Goal: Task Accomplishment & Management: Use online tool/utility

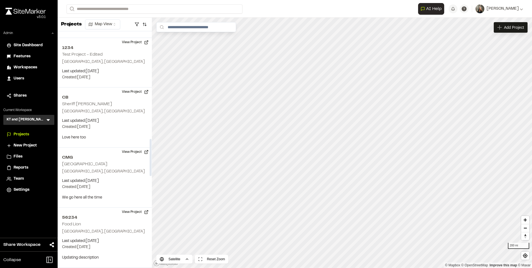
scroll to position [708, 0]
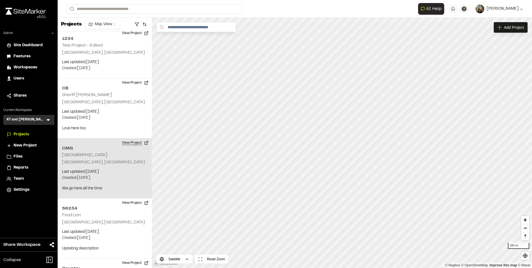
click at [125, 142] on button "View Project" at bounding box center [135, 143] width 33 height 9
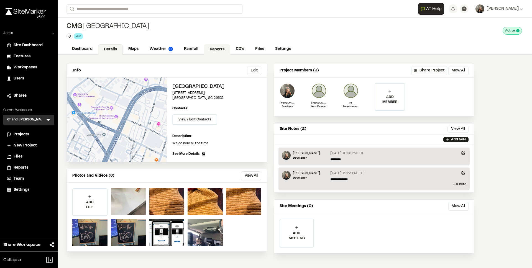
click at [216, 52] on link "Reports" at bounding box center [217, 49] width 26 height 11
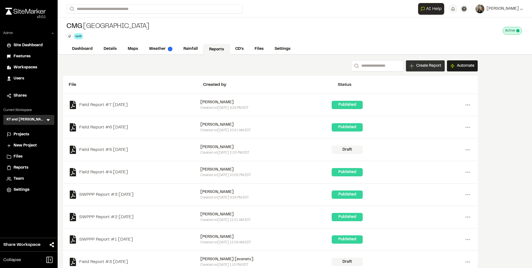
click at [434, 65] on span "Create Report" at bounding box center [428, 66] width 25 height 6
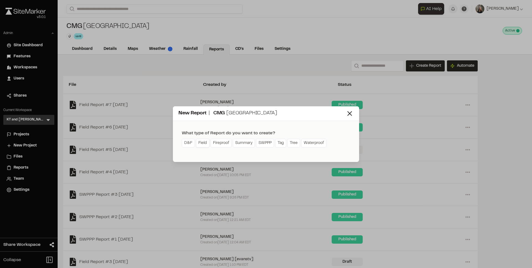
click at [201, 145] on link "Field" at bounding box center [203, 143] width 14 height 9
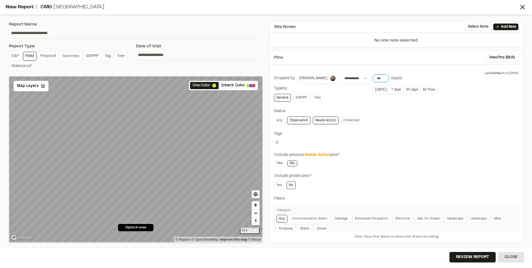
click at [373, 78] on input "***" at bounding box center [381, 79] width 16 height 8
click at [421, 90] on button "All Time" at bounding box center [429, 89] width 17 height 9
click at [466, 257] on button "Review Report" at bounding box center [473, 257] width 46 height 11
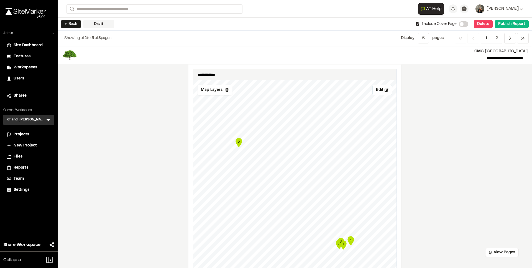
scroll to position [296, 0]
click at [376, 93] on button "Edit" at bounding box center [383, 89] width 20 height 11
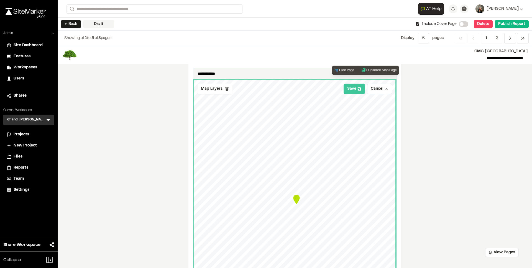
click at [355, 90] on button "Save" at bounding box center [354, 89] width 21 height 11
click at [371, 70] on button "Duplicate Map Page" at bounding box center [378, 70] width 41 height 9
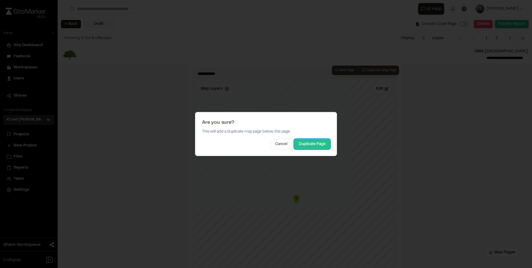
click at [300, 147] on button "Duplicate Page" at bounding box center [312, 144] width 36 height 10
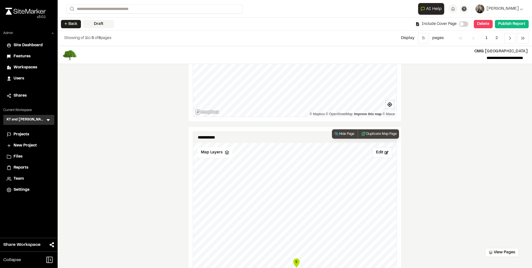
scroll to position [495, 0]
click at [379, 156] on button "Edit" at bounding box center [383, 154] width 20 height 11
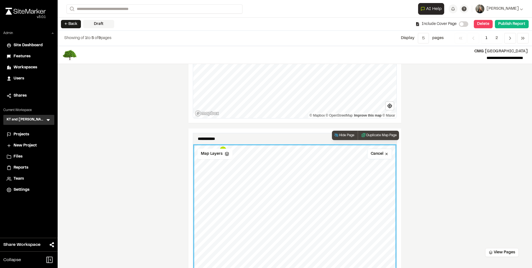
click at [249, 131] on div "**********" at bounding box center [294, 258] width 213 height 259
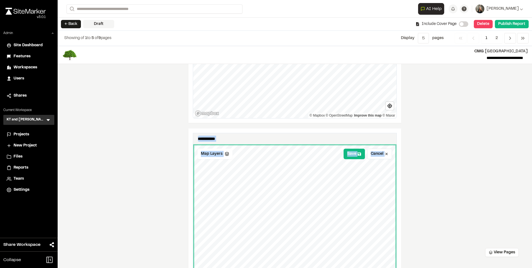
drag, startPoint x: 416, startPoint y: 191, endPoint x: 402, endPoint y: 128, distance: 65.3
click at [402, 128] on div "**********" at bounding box center [295, 157] width 475 height 222
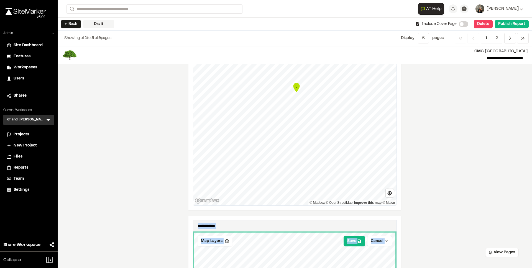
scroll to position [521, 0]
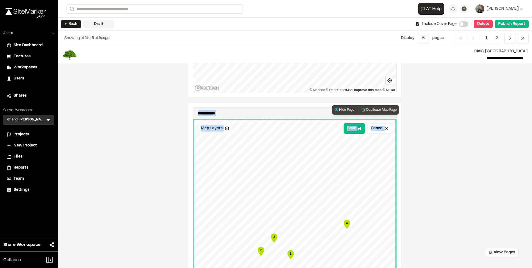
click at [225, 129] on icon at bounding box center [227, 128] width 4 height 4
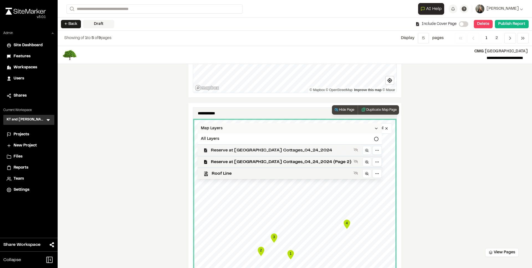
click at [230, 149] on span "Reserve at Lake Keowee - Range Cottages_04_24_2024" at bounding box center [281, 150] width 141 height 7
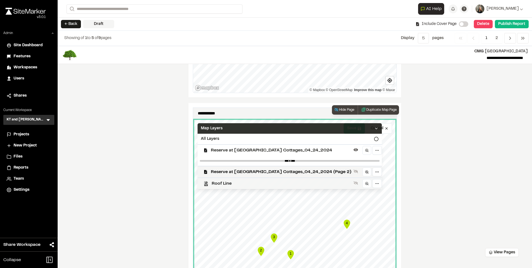
click at [229, 180] on span "Roof Line" at bounding box center [282, 183] width 140 height 7
click at [243, 131] on div "Map Layers" at bounding box center [290, 128] width 184 height 11
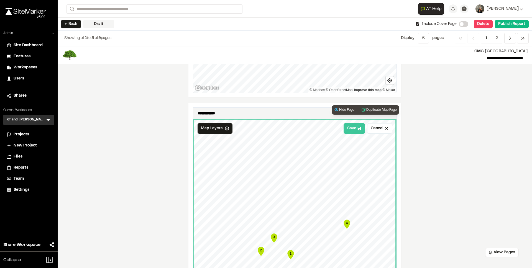
click at [351, 128] on button "Save" at bounding box center [354, 128] width 21 height 11
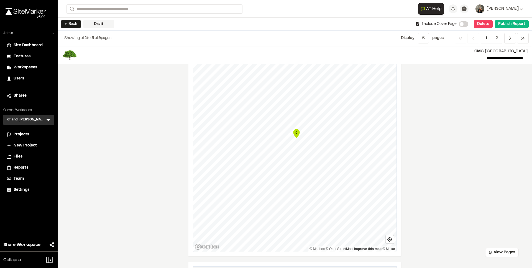
scroll to position [159, 0]
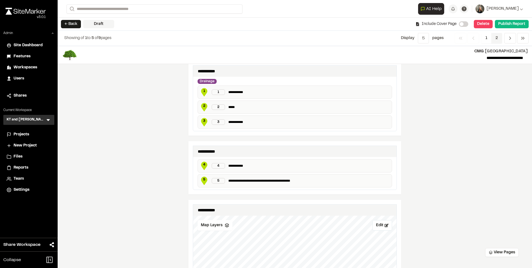
click at [499, 37] on span "2" at bounding box center [496, 38] width 11 height 11
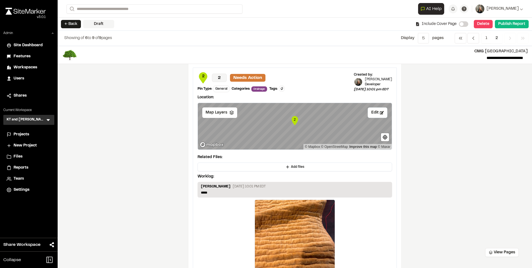
scroll to position [0, 0]
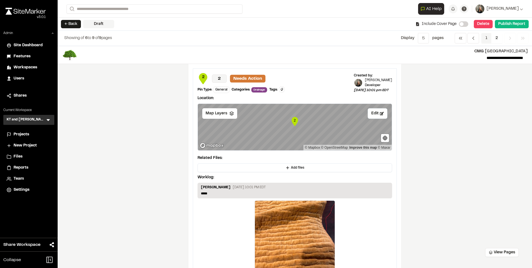
click at [483, 41] on span "1" at bounding box center [486, 38] width 10 height 11
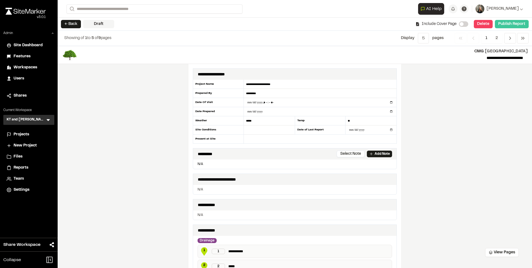
click at [507, 24] on button "Publish Report" at bounding box center [512, 24] width 34 height 8
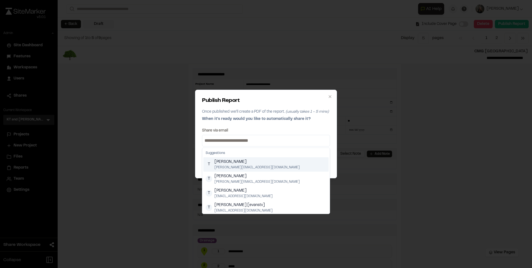
click at [293, 136] on input at bounding box center [265, 140] width 125 height 9
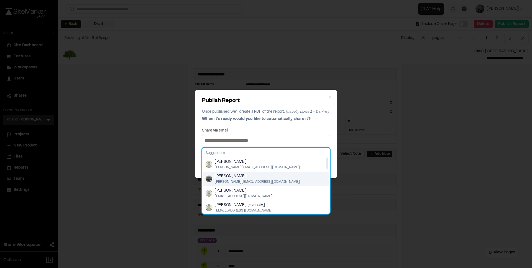
click at [268, 176] on div "Troy Brennan troy@sitemarker.com" at bounding box center [265, 179] width 125 height 14
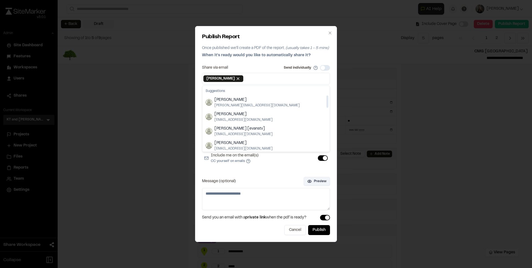
click at [313, 180] on button "Preview" at bounding box center [317, 181] width 26 height 9
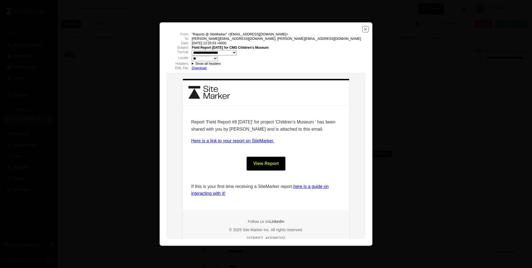
drag, startPoint x: 365, startPoint y: 29, endPoint x: 183, endPoint y: 9, distance: 183.8
click at [365, 29] on icon "button" at bounding box center [365, 29] width 4 height 4
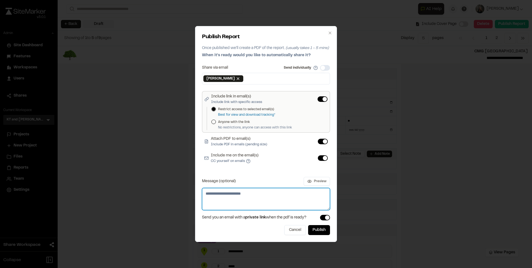
click at [230, 194] on textarea "Message (optional)" at bounding box center [266, 199] width 128 height 22
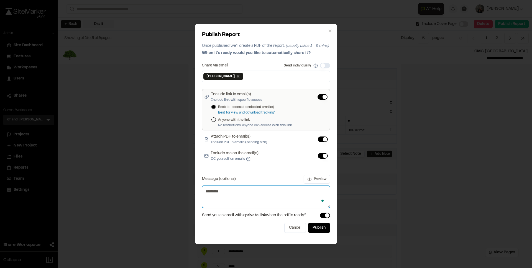
type textarea "*********"
click at [331, 180] on div "Publish Report Once published we'll create a PDF of the report. (usually takes …" at bounding box center [266, 134] width 142 height 221
click at [326, 180] on button "Preview" at bounding box center [317, 179] width 26 height 9
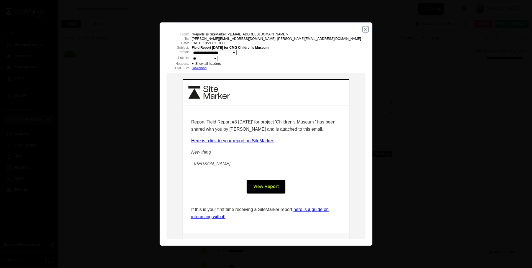
click at [365, 31] on icon "button" at bounding box center [365, 29] width 4 height 4
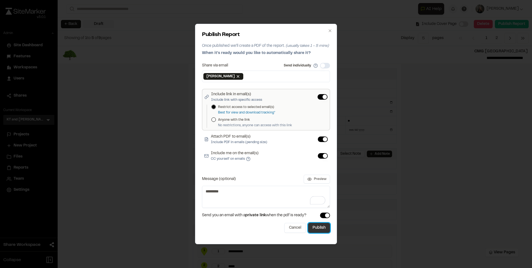
click at [319, 227] on button "Publish" at bounding box center [319, 228] width 22 height 10
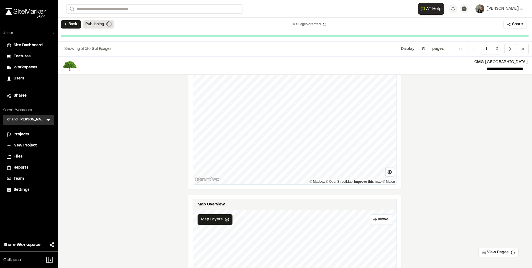
scroll to position [550, 0]
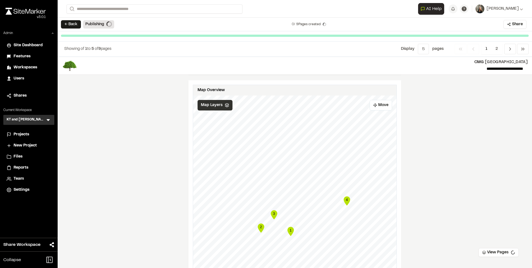
click at [211, 106] on span "Map Layers" at bounding box center [212, 105] width 22 height 6
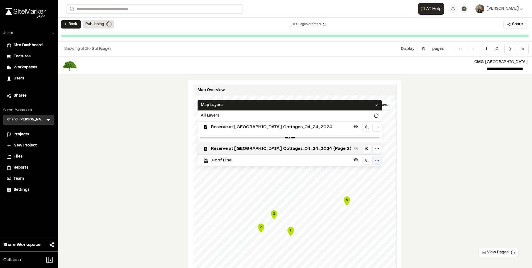
click at [370, 158] on html "Close sidebar v 3.0.1 Admin Site Dashboard Features Workspaces Users Shares Cur…" at bounding box center [266, 134] width 532 height 268
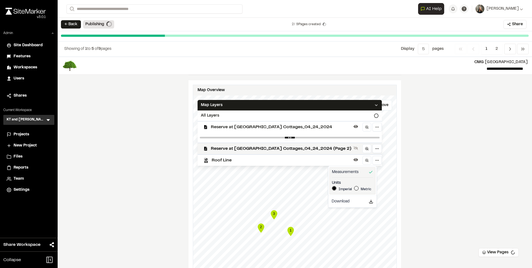
click at [373, 159] on html "Close sidebar v 3.0.1 Admin Site Dashboard Features Workspaces Users Shares Cur…" at bounding box center [266, 134] width 532 height 268
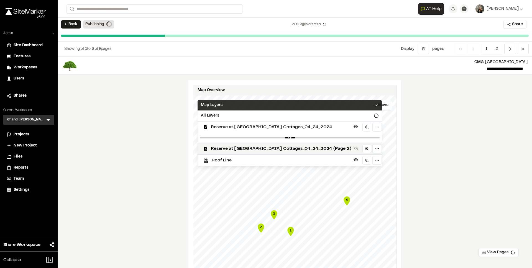
click at [367, 105] on div "Map Layers" at bounding box center [290, 105] width 184 height 11
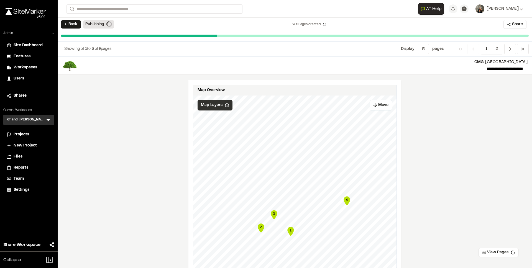
click at [208, 104] on span "Map Layers" at bounding box center [212, 105] width 22 height 6
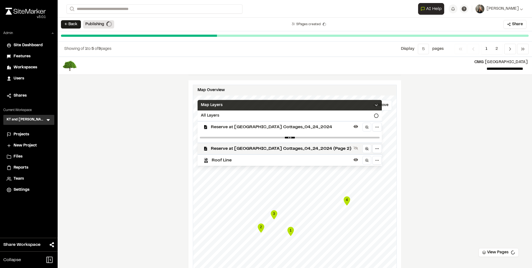
click at [208, 104] on span "Map Layers" at bounding box center [212, 105] width 22 height 6
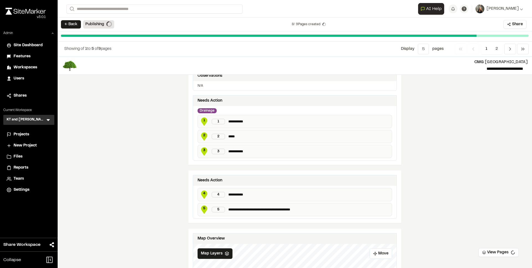
scroll to position [0, 0]
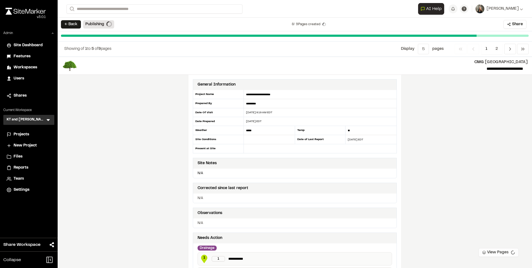
click at [492, 252] on button "View Pages" at bounding box center [499, 252] width 40 height 9
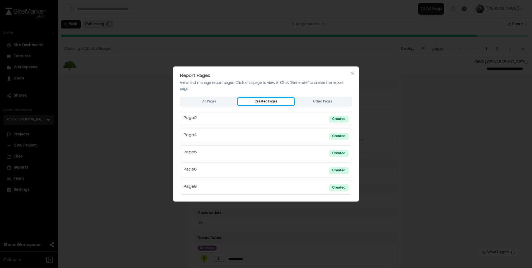
click at [253, 107] on div "All Pages Created Pages Other Pages Page 2 Created Page 4 Created Page 5 Create…" at bounding box center [266, 146] width 172 height 98
click at [216, 101] on div "All Pages Created Pages Other Pages Page 2 Created Page 4 Created Page 5 Create…" at bounding box center [266, 146] width 172 height 98
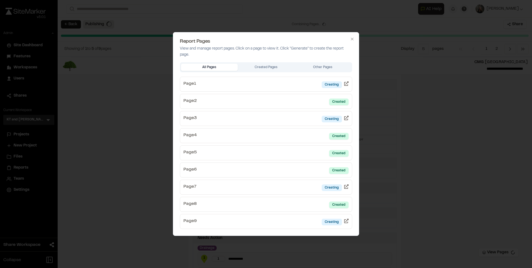
click at [417, 153] on div at bounding box center [266, 134] width 532 height 268
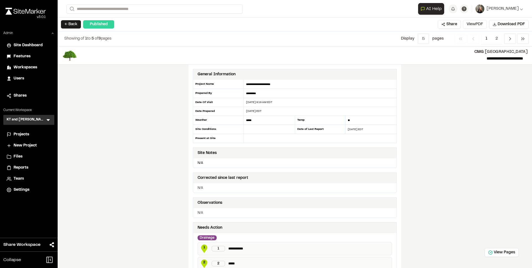
click at [466, 25] on button "View PDF" at bounding box center [475, 24] width 24 height 9
